Goal: Task Accomplishment & Management: Manage account settings

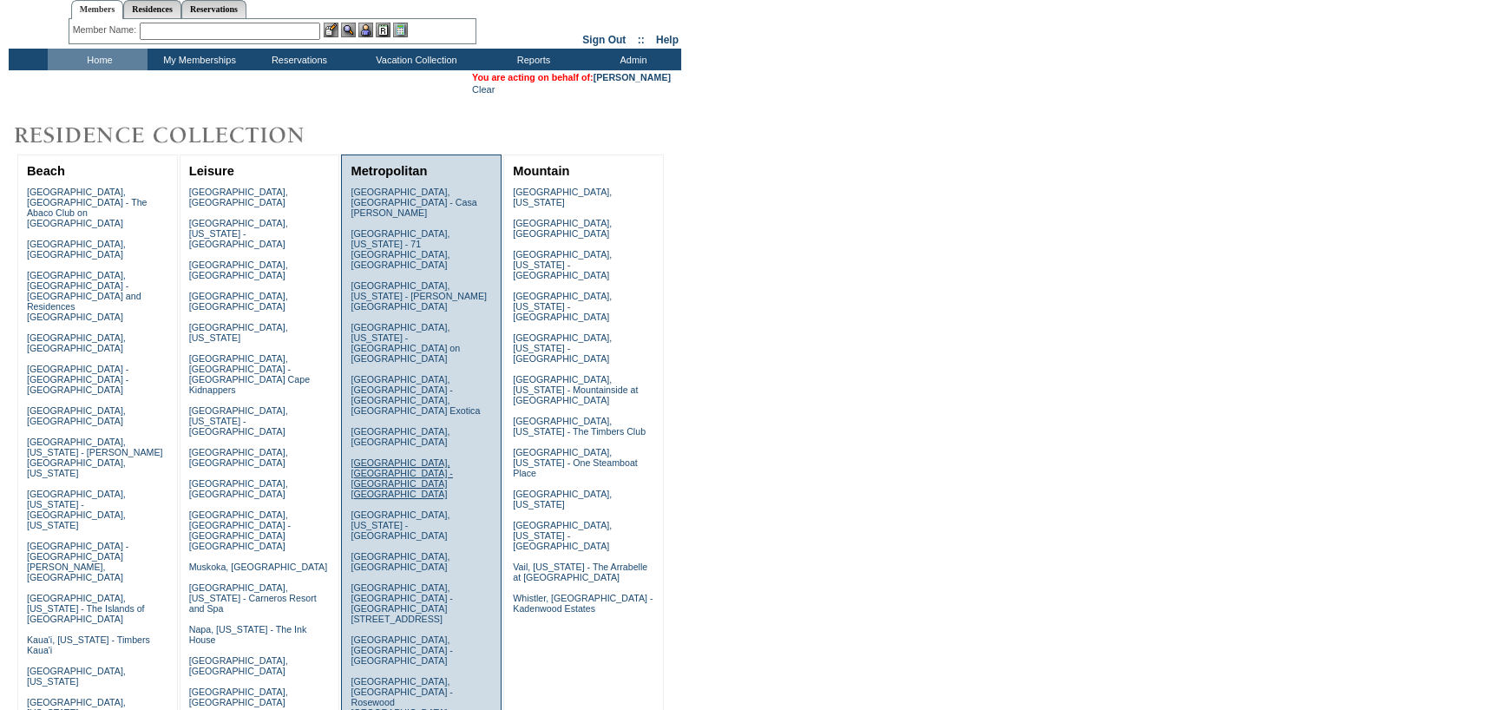
scroll to position [87, 0]
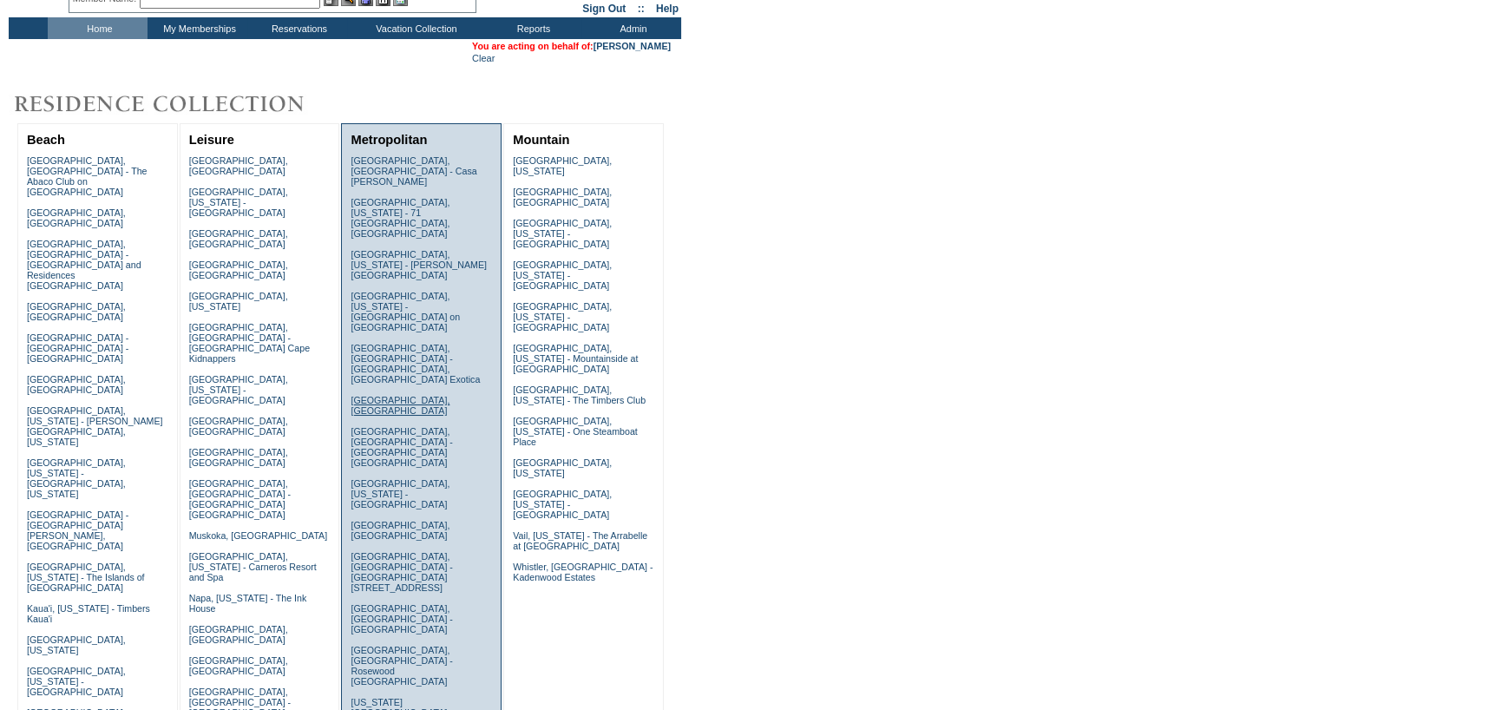
click at [371, 395] on link "Florence, Italy" at bounding box center [399, 405] width 99 height 21
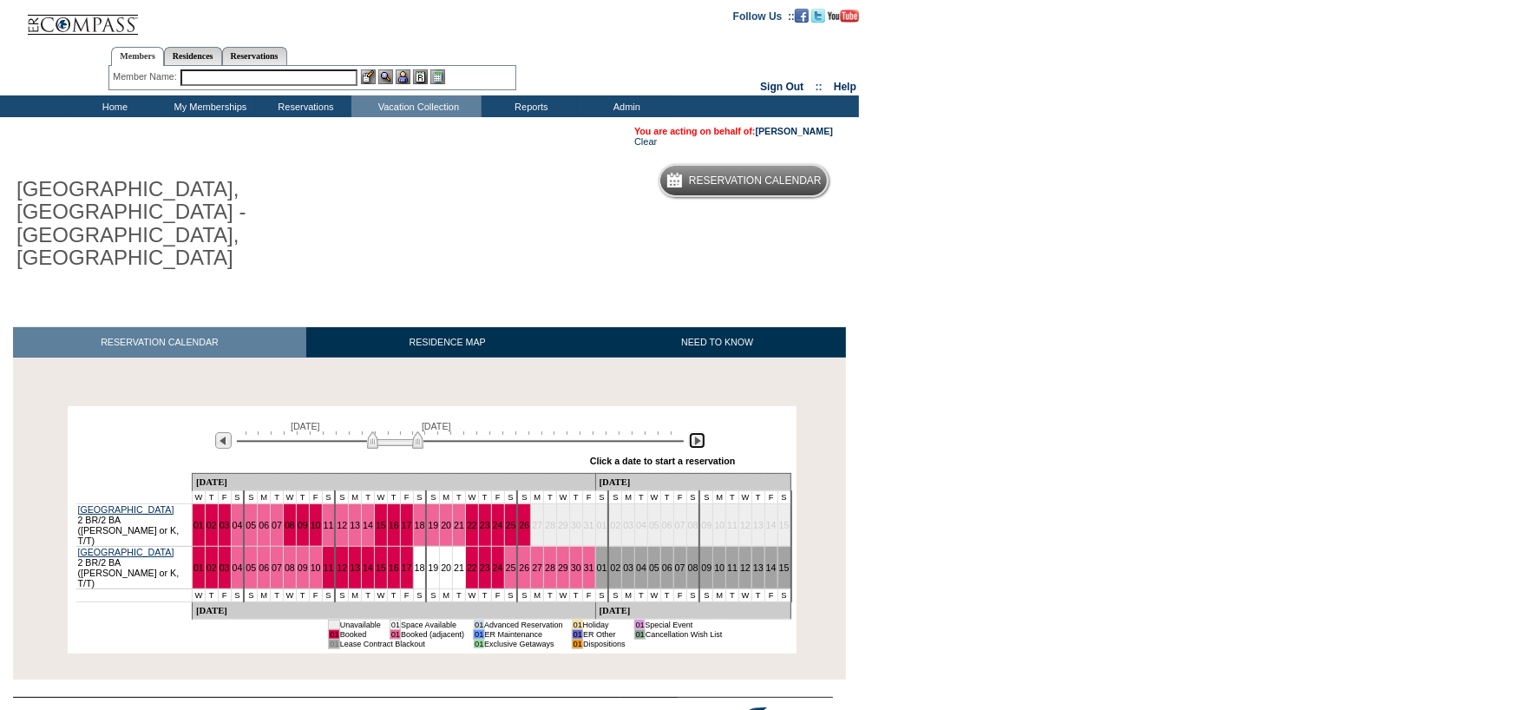
click at [703, 432] on img at bounding box center [697, 440] width 16 height 16
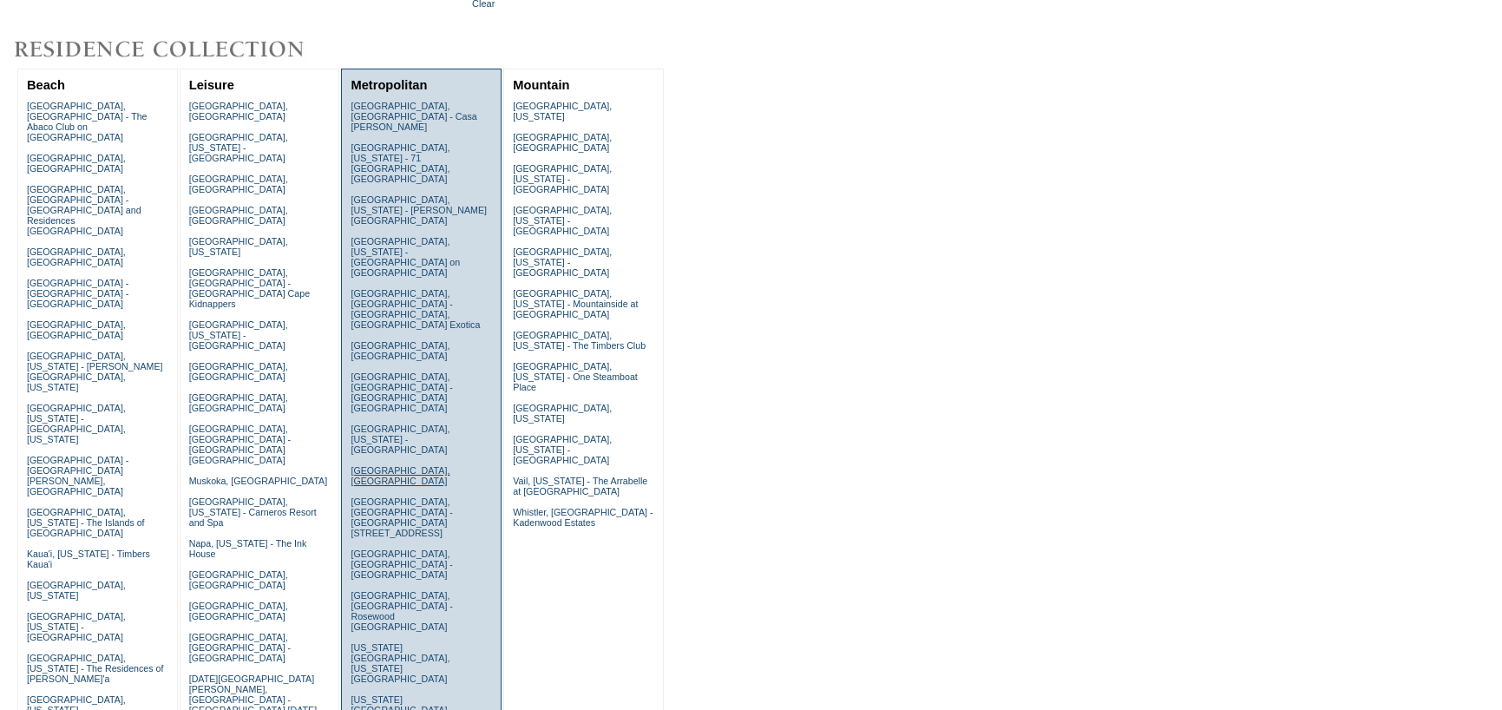
scroll to position [172, 0]
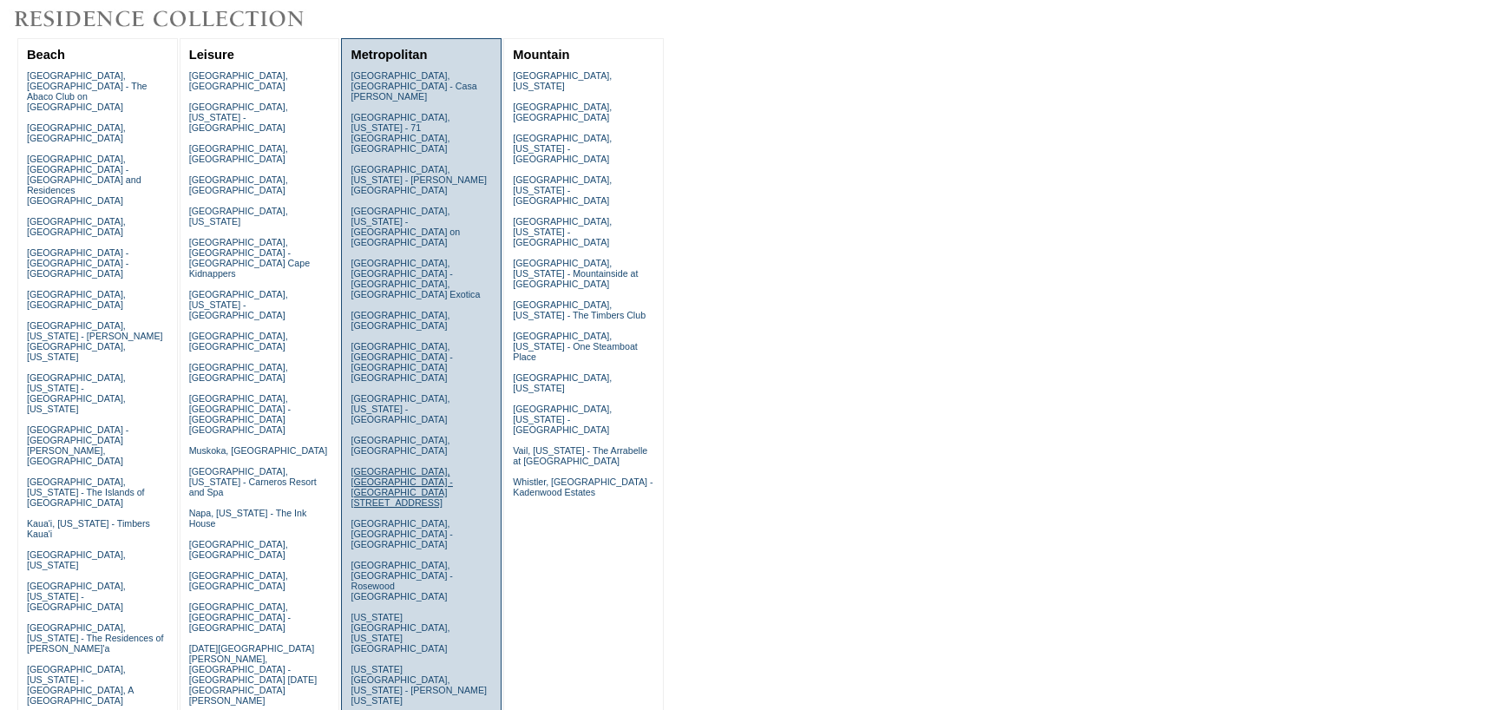
click at [372, 466] on link "London, England - Taj 51 Buckingham Gate" at bounding box center [400, 487] width 101 height 42
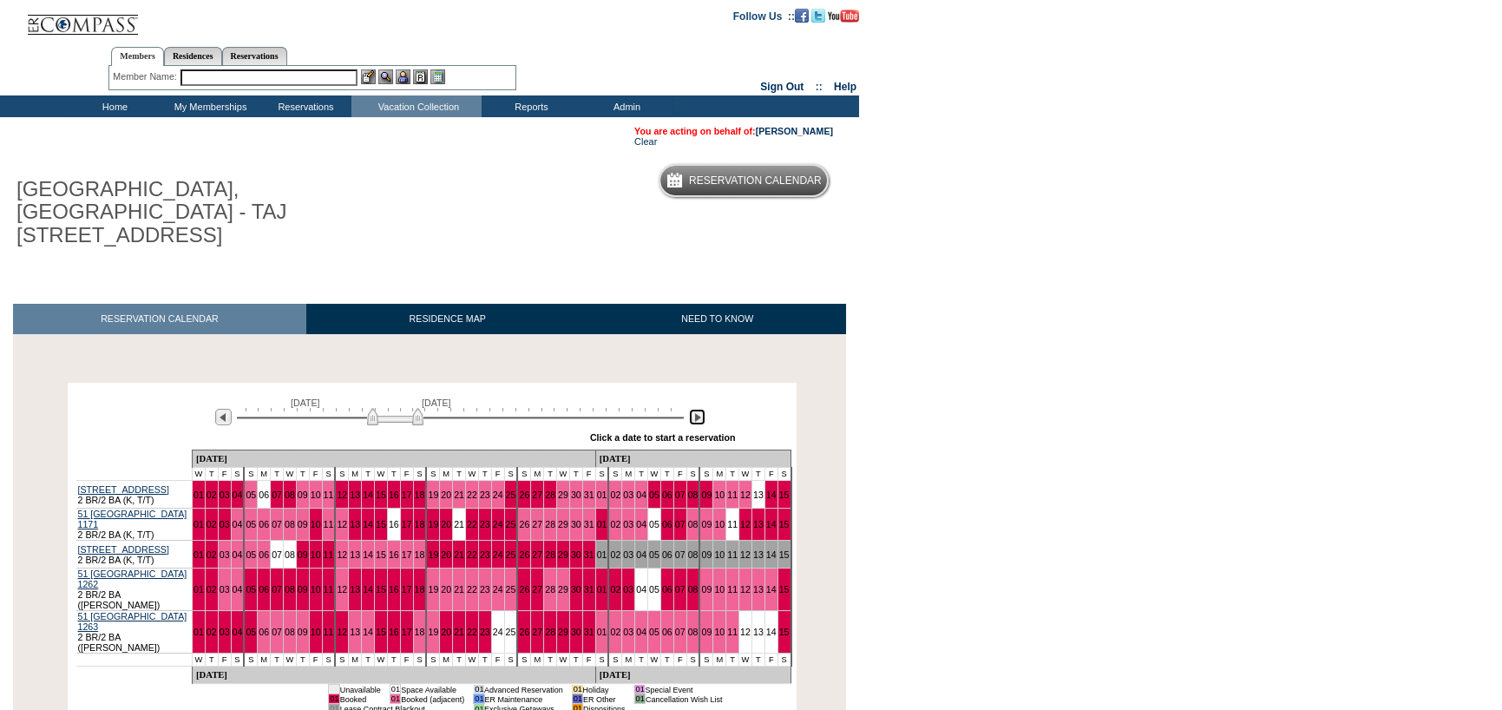
click at [696, 409] on img at bounding box center [697, 417] width 16 height 16
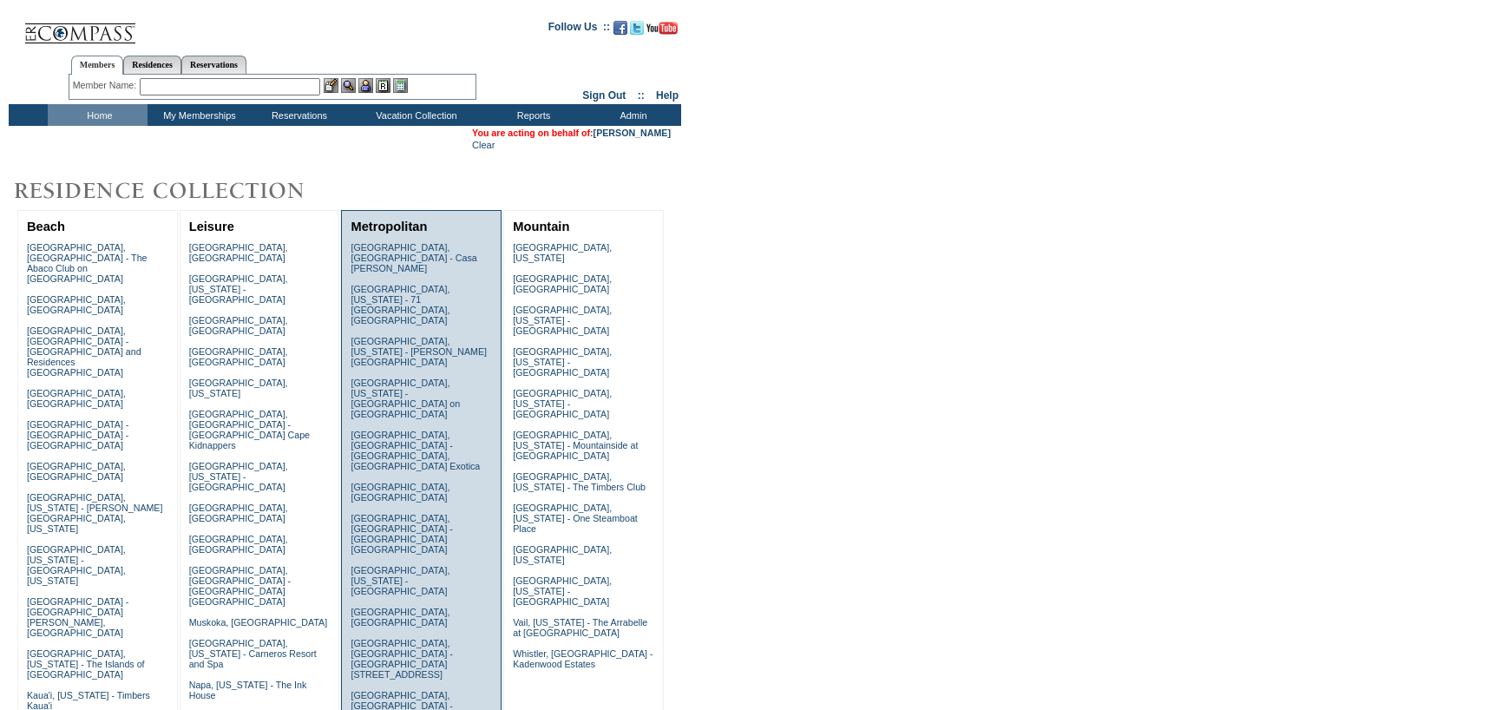
scroll to position [172, 0]
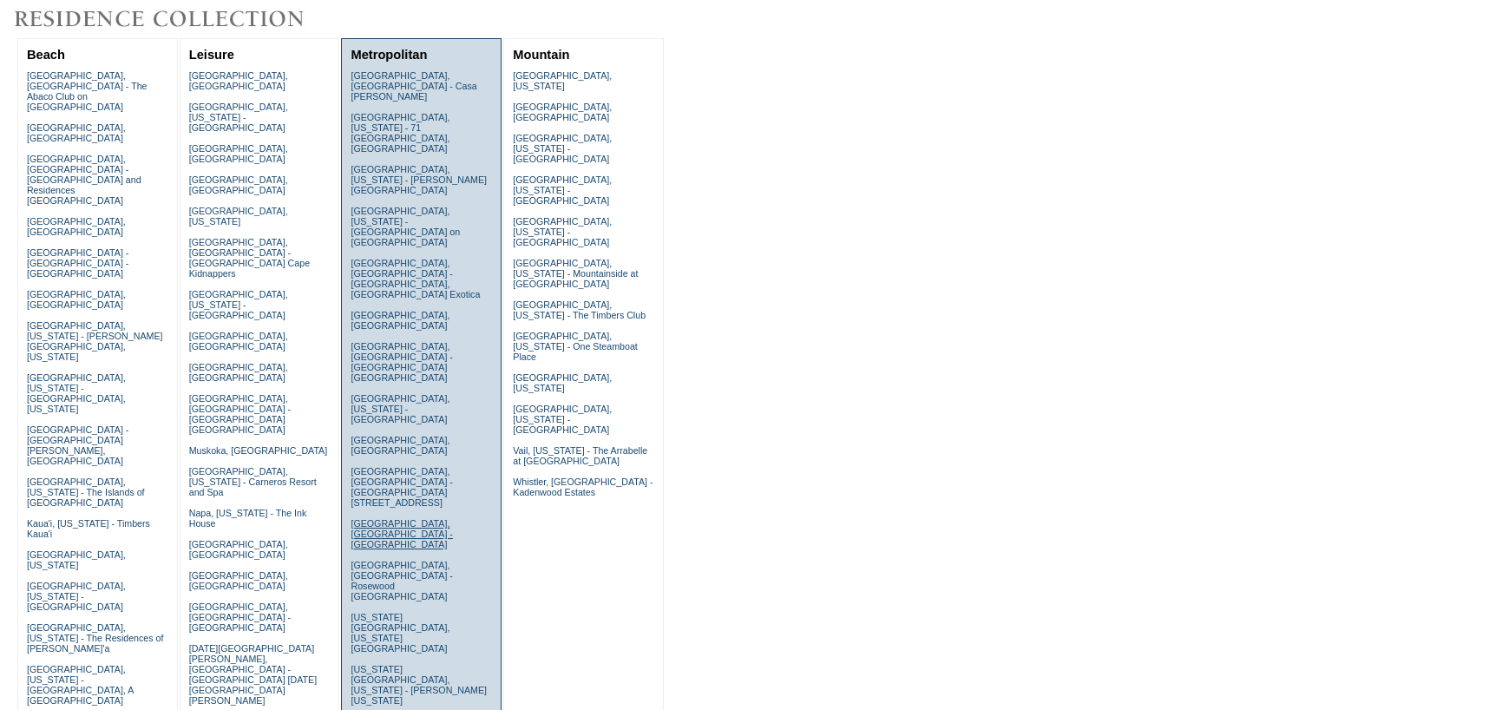
click at [398, 518] on link "[GEOGRAPHIC_DATA], [GEOGRAPHIC_DATA] - [GEOGRAPHIC_DATA]" at bounding box center [400, 533] width 101 height 31
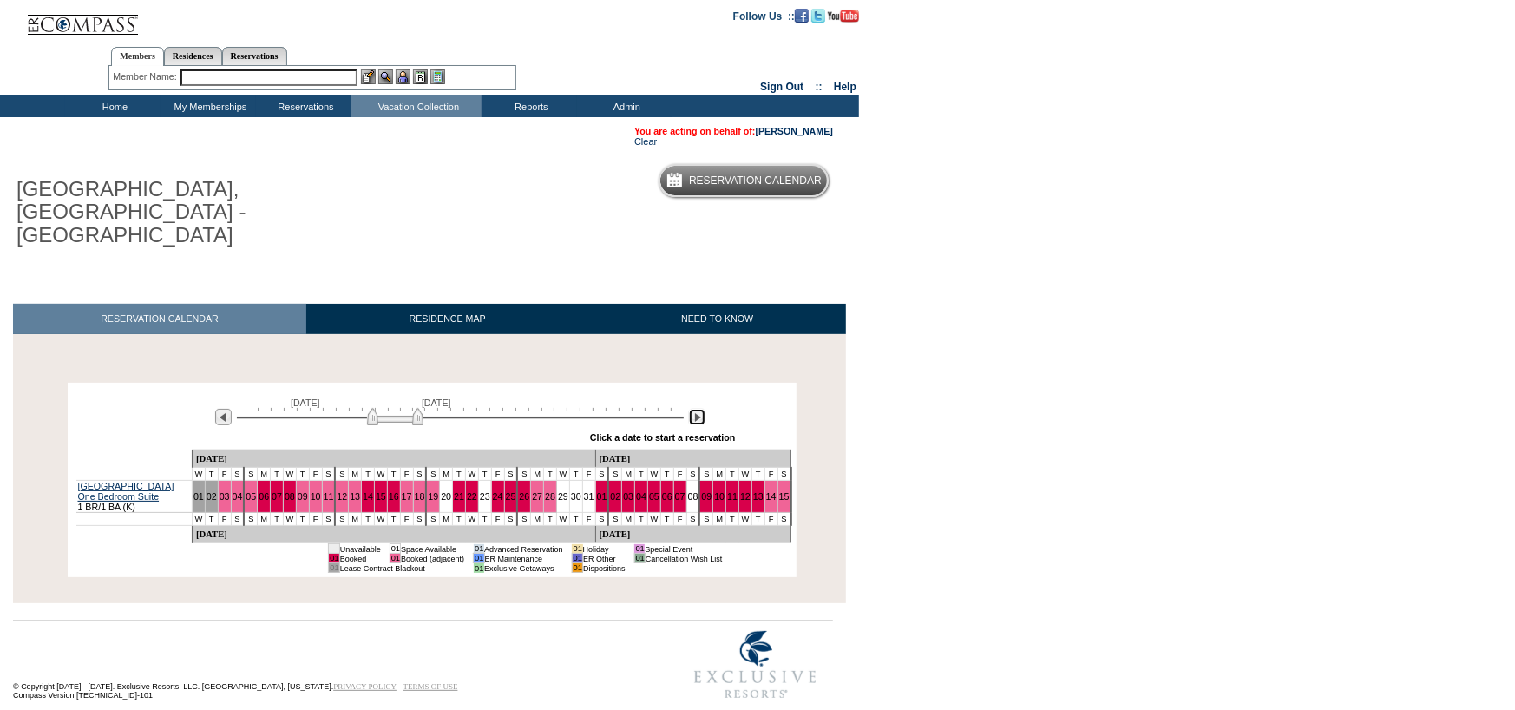
click at [701, 409] on img at bounding box center [697, 417] width 16 height 16
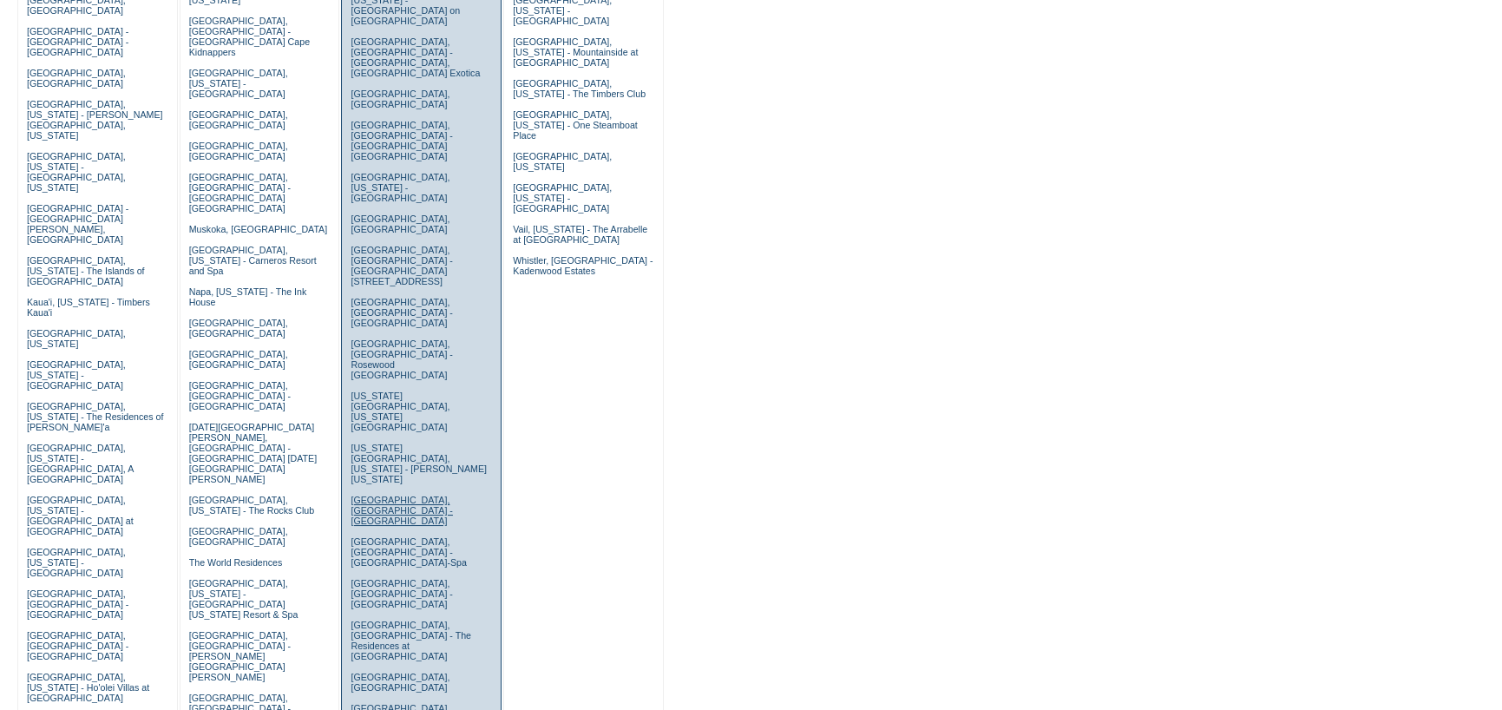
scroll to position [432, 0]
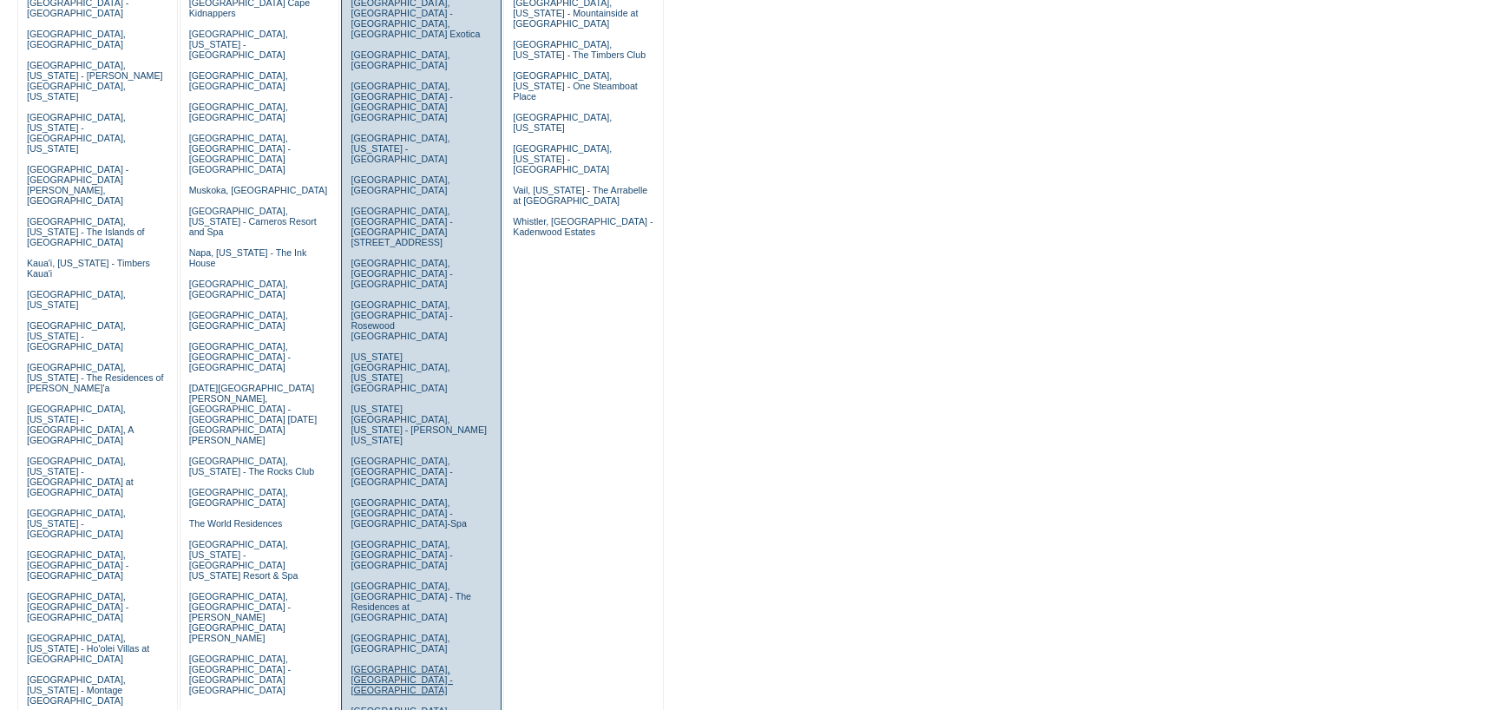
click at [431, 664] on link "[GEOGRAPHIC_DATA], [GEOGRAPHIC_DATA] - [GEOGRAPHIC_DATA]" at bounding box center [400, 679] width 101 height 31
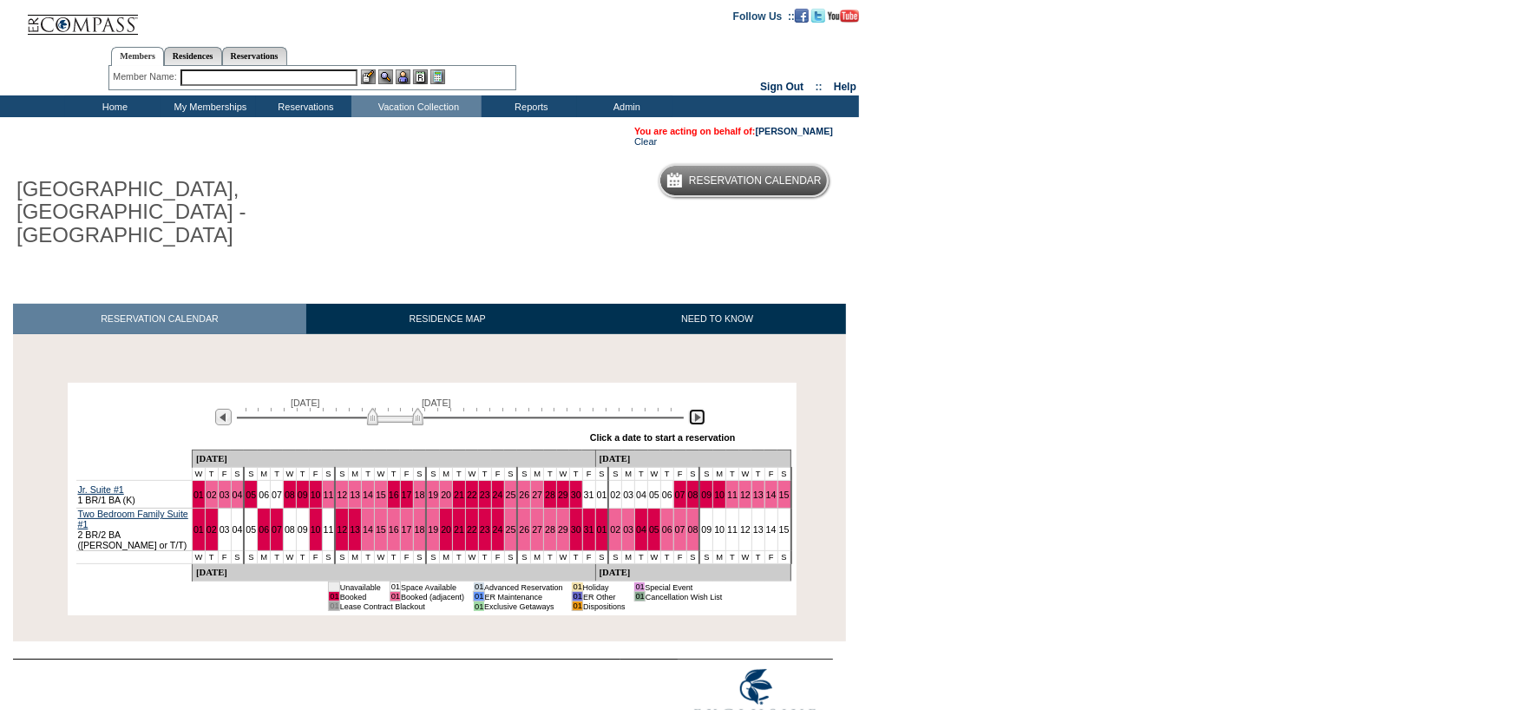
click at [703, 409] on img at bounding box center [697, 417] width 16 height 16
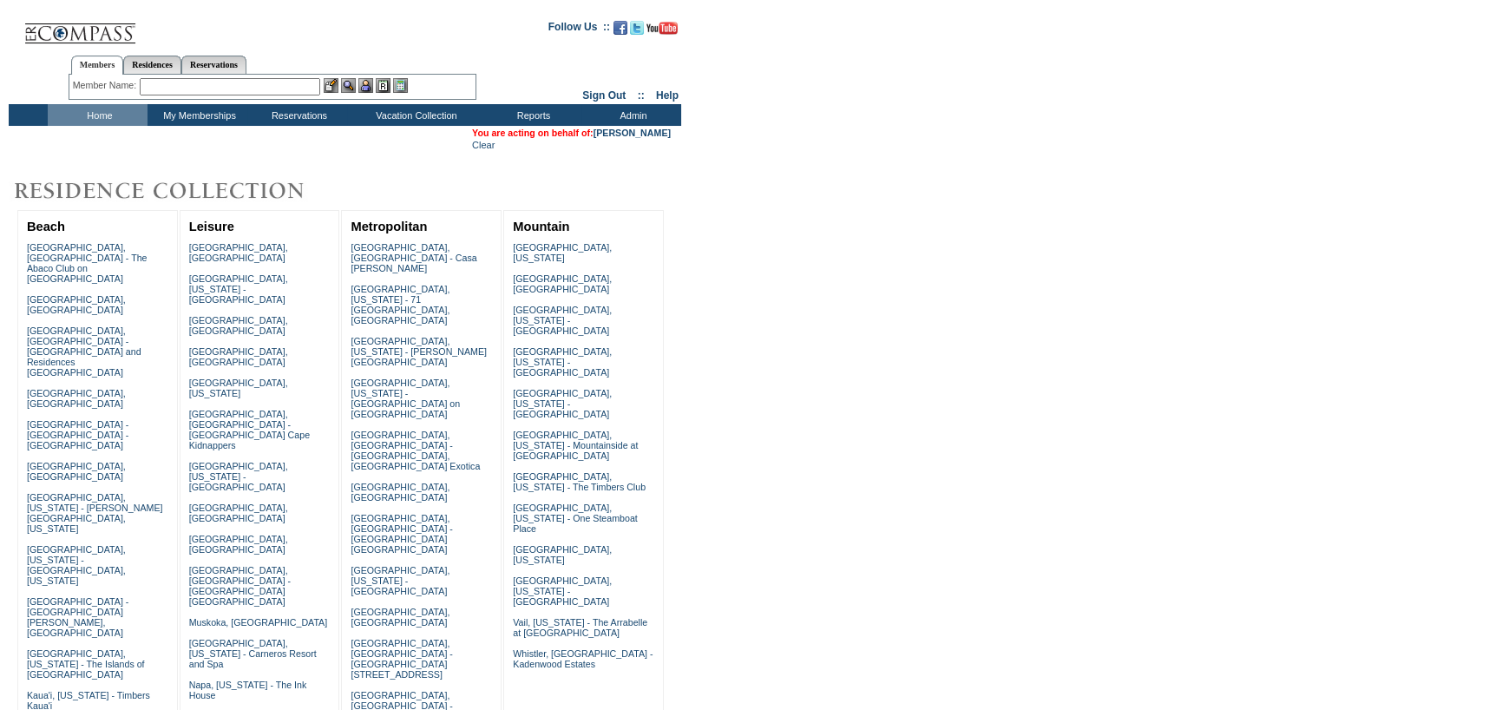
click at [153, 82] on input "text" at bounding box center [230, 86] width 180 height 17
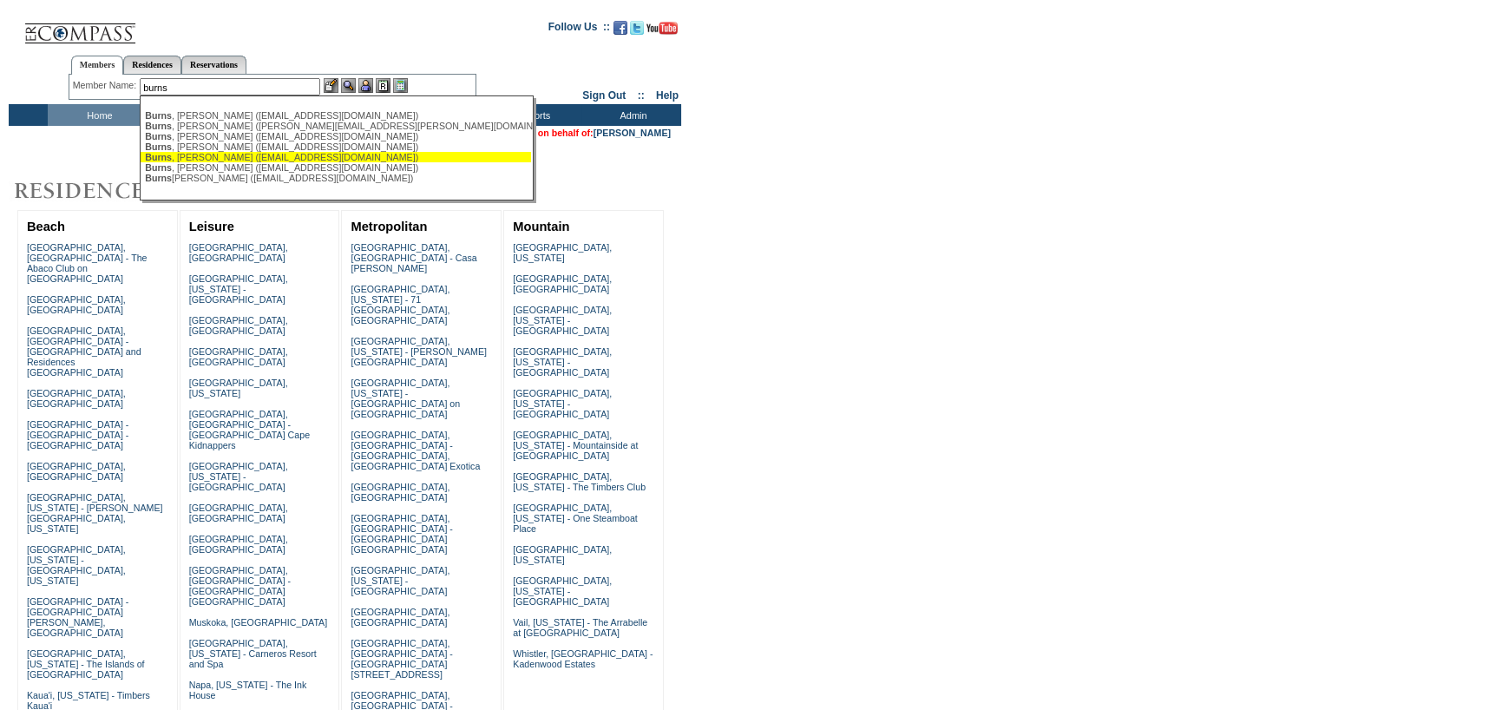
click at [260, 161] on div "Burns , Meredith (merburns82@gmail.com)" at bounding box center [336, 157] width 382 height 10
type input "Burns, Meredith (merburns82@gmail.com)"
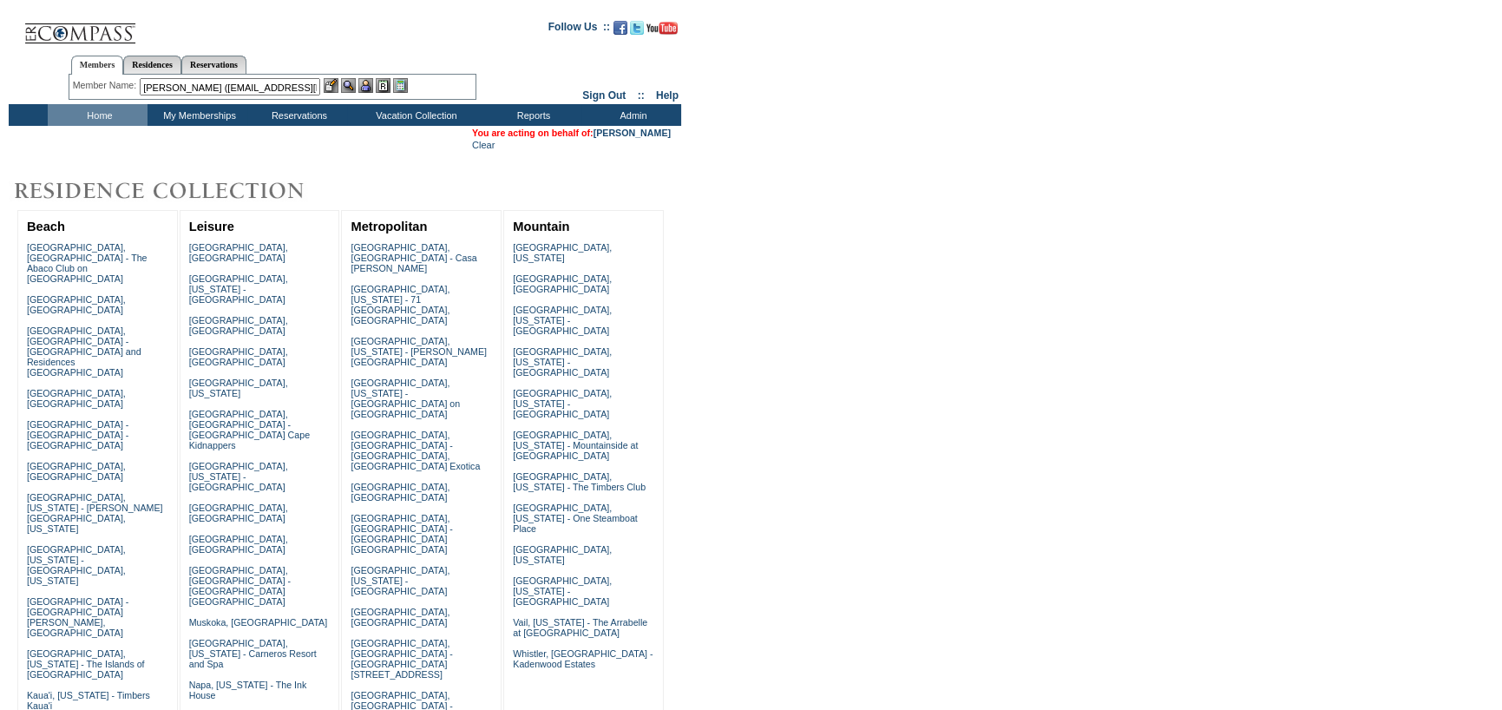
click at [370, 80] on img at bounding box center [365, 85] width 15 height 15
click at [350, 82] on img at bounding box center [348, 85] width 15 height 15
